Goal: Check status

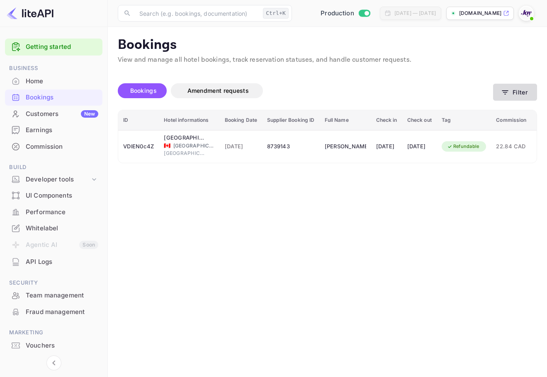
click at [499, 86] on button "Filter" at bounding box center [515, 92] width 44 height 17
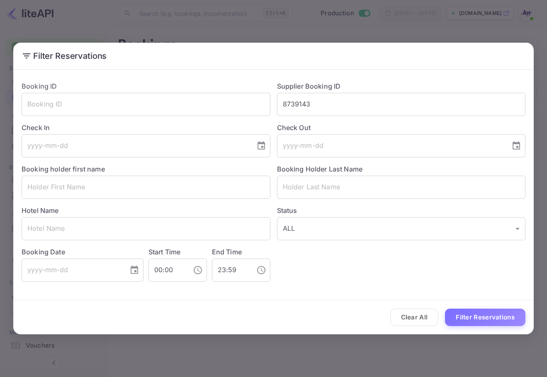
drag, startPoint x: 209, startPoint y: 90, endPoint x: 163, endPoint y: 83, distance: 46.7
click at [160, 83] on div "Booking ID ​ Supplier Booking ID 8739143 ​ Check In ​ Check Out ​ Booking holde…" at bounding box center [270, 178] width 511 height 207
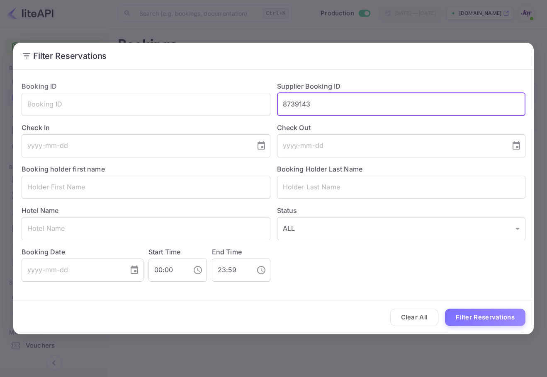
paste input "9229627"
type input "9229627"
click at [469, 313] on button "Filter Reservations" at bounding box center [485, 318] width 80 height 18
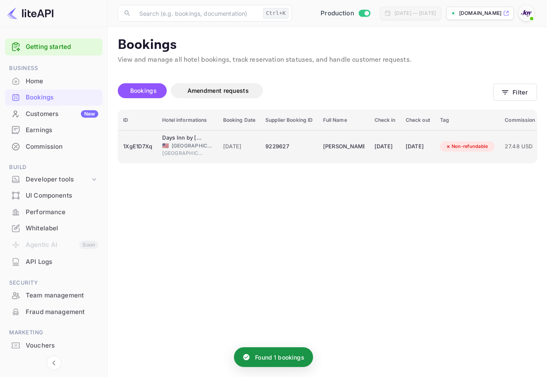
click at [323, 134] on td "[PERSON_NAME]" at bounding box center [343, 146] width 51 height 33
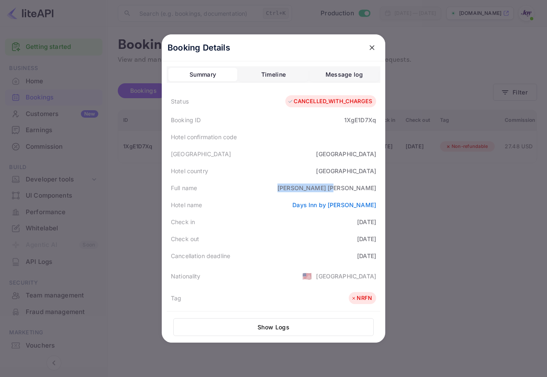
drag, startPoint x: 321, startPoint y: 186, endPoint x: 360, endPoint y: 186, distance: 38.6
click at [360, 186] on div "Full name [PERSON_NAME]" at bounding box center [274, 188] width 214 height 17
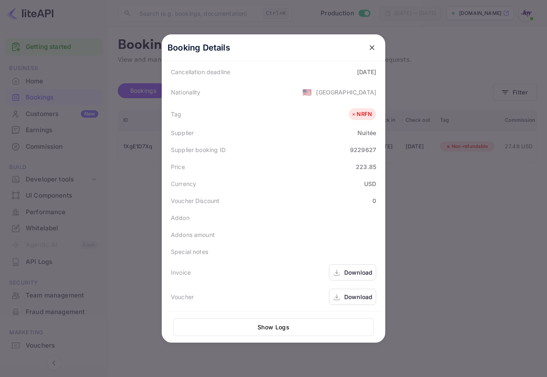
scroll to position [185, 0]
click at [345, 289] on div "Download" at bounding box center [352, 296] width 47 height 16
